Goal: Use online tool/utility: Utilize a website feature to perform a specific function

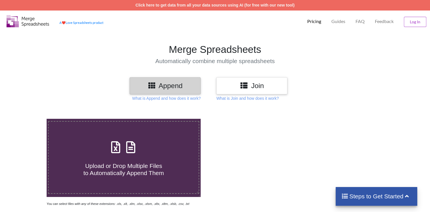
click at [130, 146] on icon at bounding box center [131, 144] width 14 height 12
click at [30, 119] on input "Upload or Drop Multiple Files to Automatically Append Them" at bounding box center [30, 119] width 0 height 0
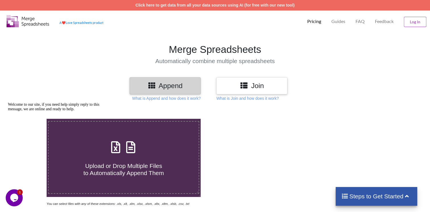
type input "C:\fakepath\CLASS 12 [PERSON_NAME].xlsx"
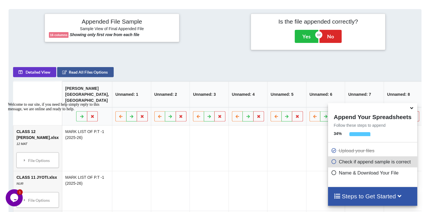
scroll to position [224, 0]
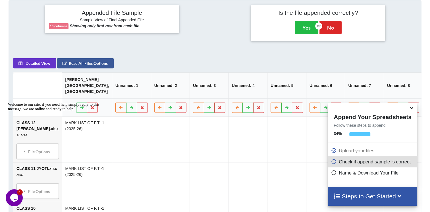
drag, startPoint x: 68, startPoint y: 117, endPoint x: 103, endPoint y: 116, distance: 35.5
click at [103, 111] on div "Welcome to our site, if you need help simply reply to this message, we are onli…" at bounding box center [59, 106] width 102 height 9
click at [66, 111] on div "Welcome to our site, if you need help simply reply to this message, we are onli…" at bounding box center [59, 106] width 102 height 9
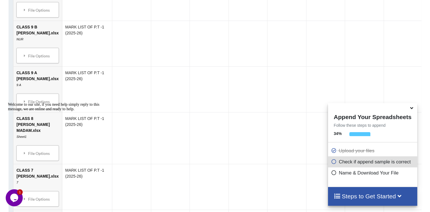
scroll to position [452, 0]
click at [335, 164] on span at bounding box center [335, 161] width 8 height 5
click at [331, 162] on icon at bounding box center [334, 160] width 6 height 5
click at [352, 163] on p "Check if append sample is correct" at bounding box center [373, 161] width 85 height 7
click at [333, 172] on icon at bounding box center [334, 171] width 6 height 5
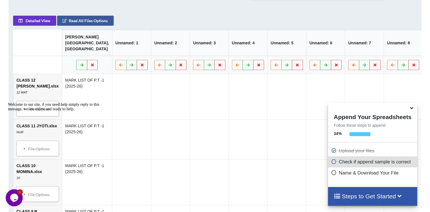
scroll to position [287, 0]
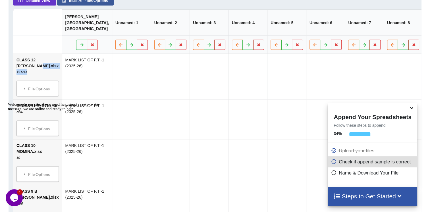
drag, startPoint x: 22, startPoint y: 78, endPoint x: 26, endPoint y: 88, distance: 10.8
click at [26, 88] on td "CLASS 12 [PERSON_NAME].xlsx 12 MAT File Options Import Other Sheets File Option…" at bounding box center [37, 76] width 49 height 45
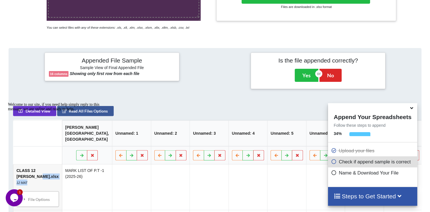
scroll to position [171, 0]
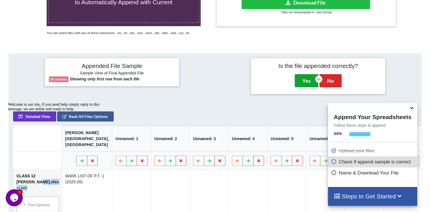
click at [304, 80] on button "Yes" at bounding box center [307, 80] width 24 height 13
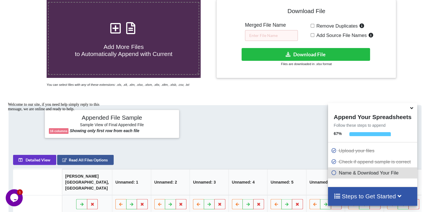
scroll to position [118, 0]
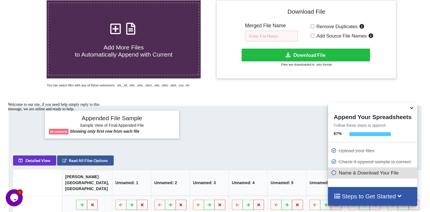
click at [266, 38] on input "text" at bounding box center [271, 36] width 53 height 11
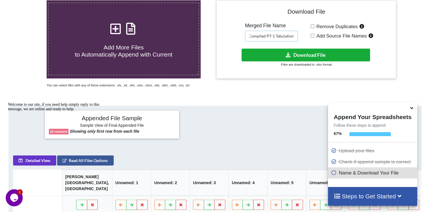
type input "Compiled PT-1 Tabulation"
click at [285, 53] on icon at bounding box center [288, 55] width 6 height 4
